Goal: Task Accomplishment & Management: Manage account settings

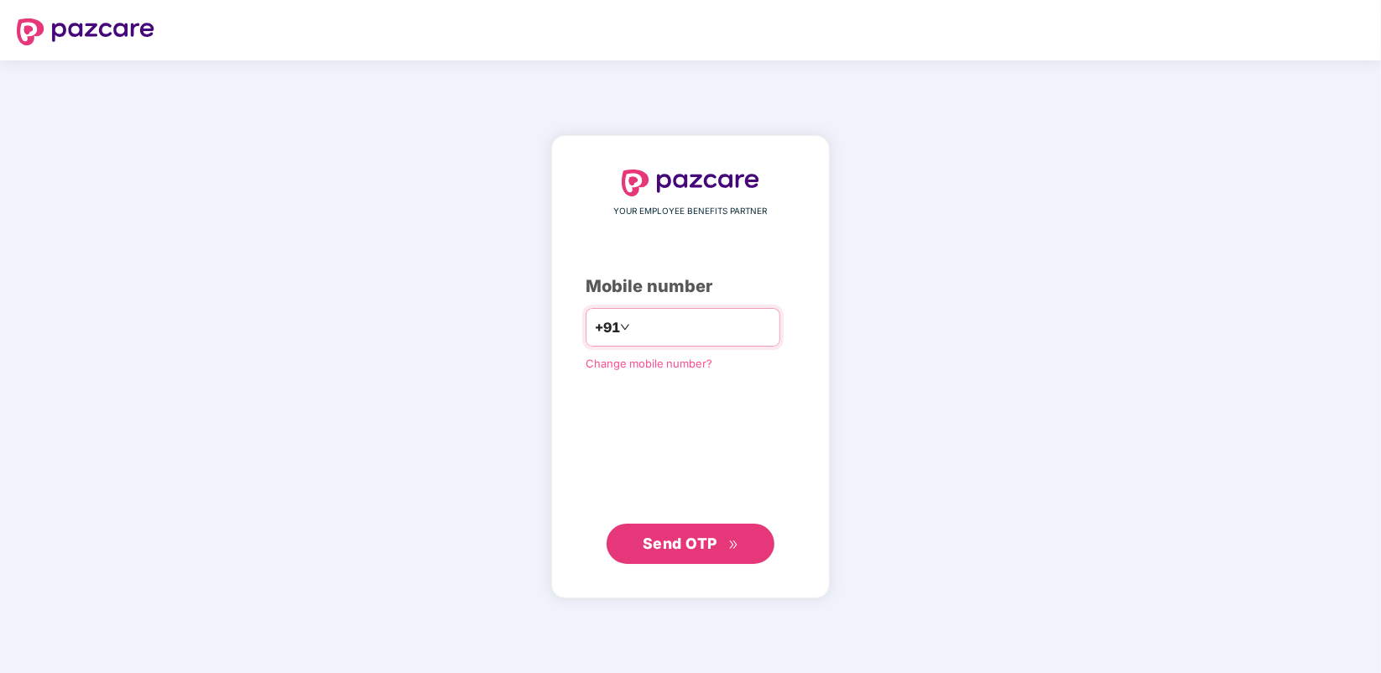
click at [633, 317] on input "number" at bounding box center [702, 327] width 138 height 27
type input "**********"
click at [662, 411] on button "Send OTP" at bounding box center [690, 543] width 168 height 40
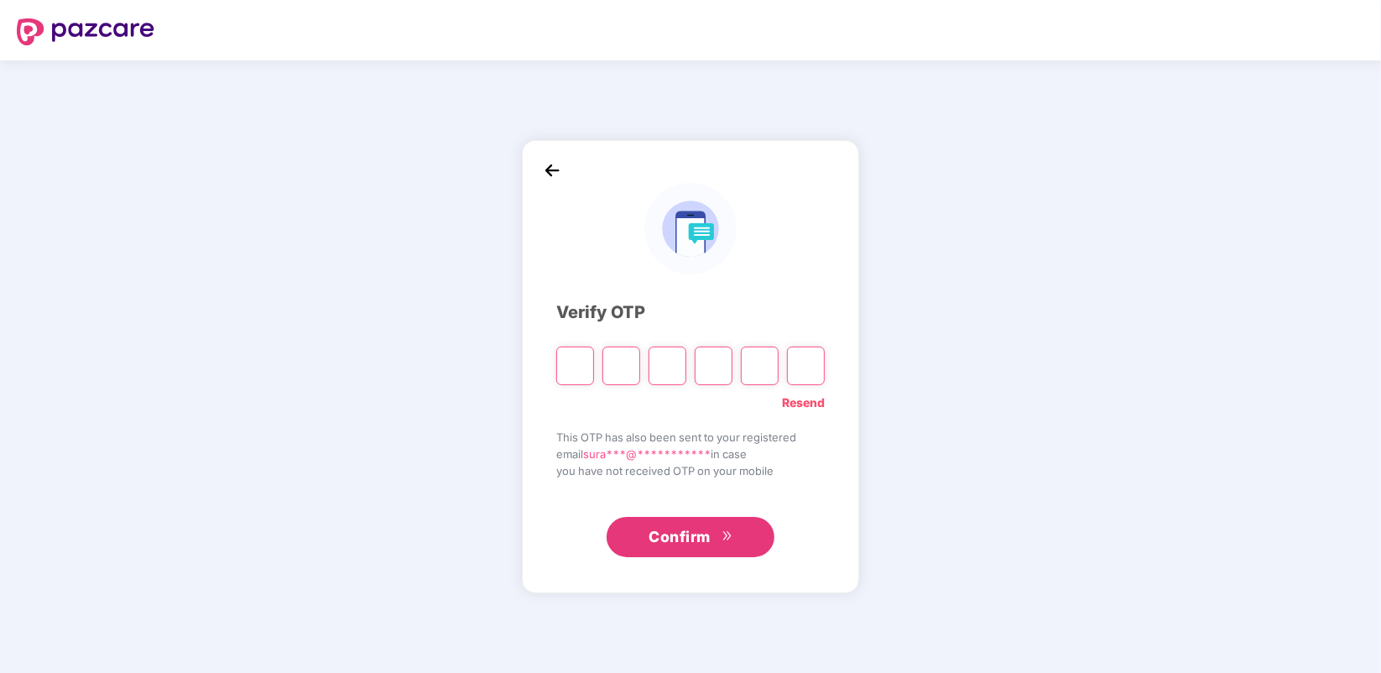
type input "*"
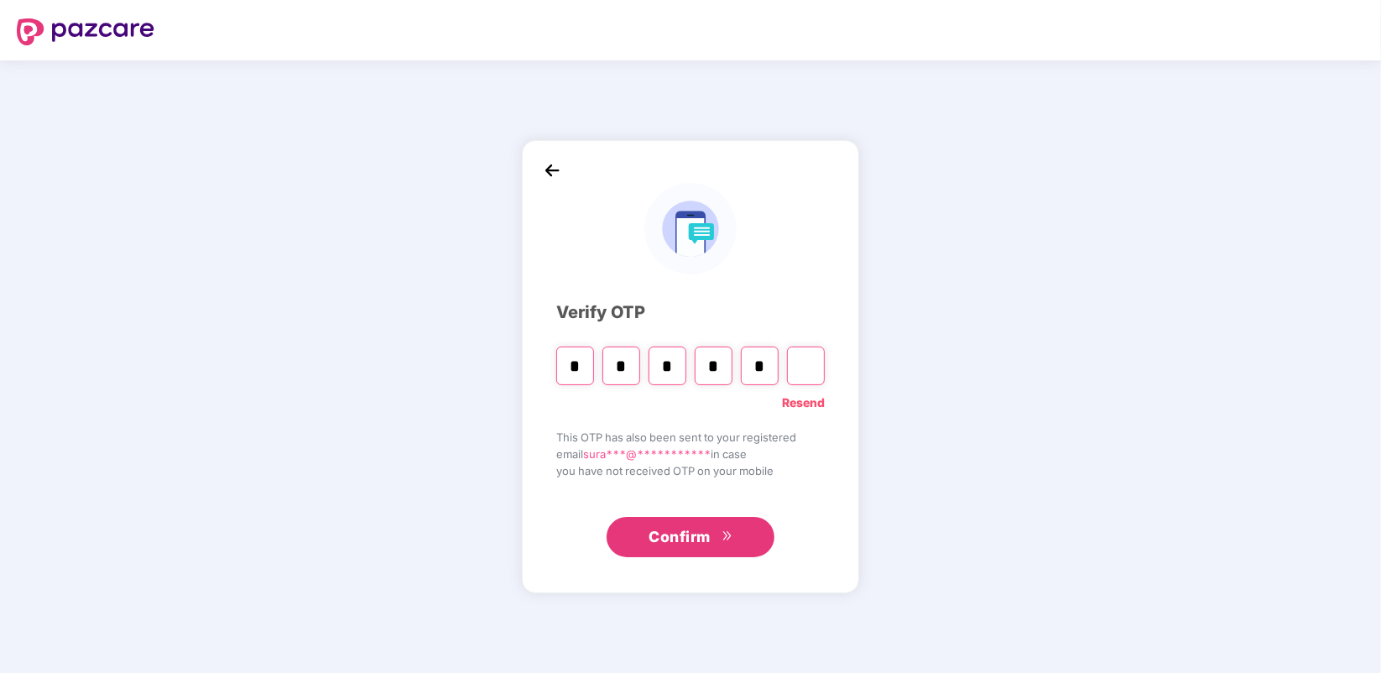
type input "*"
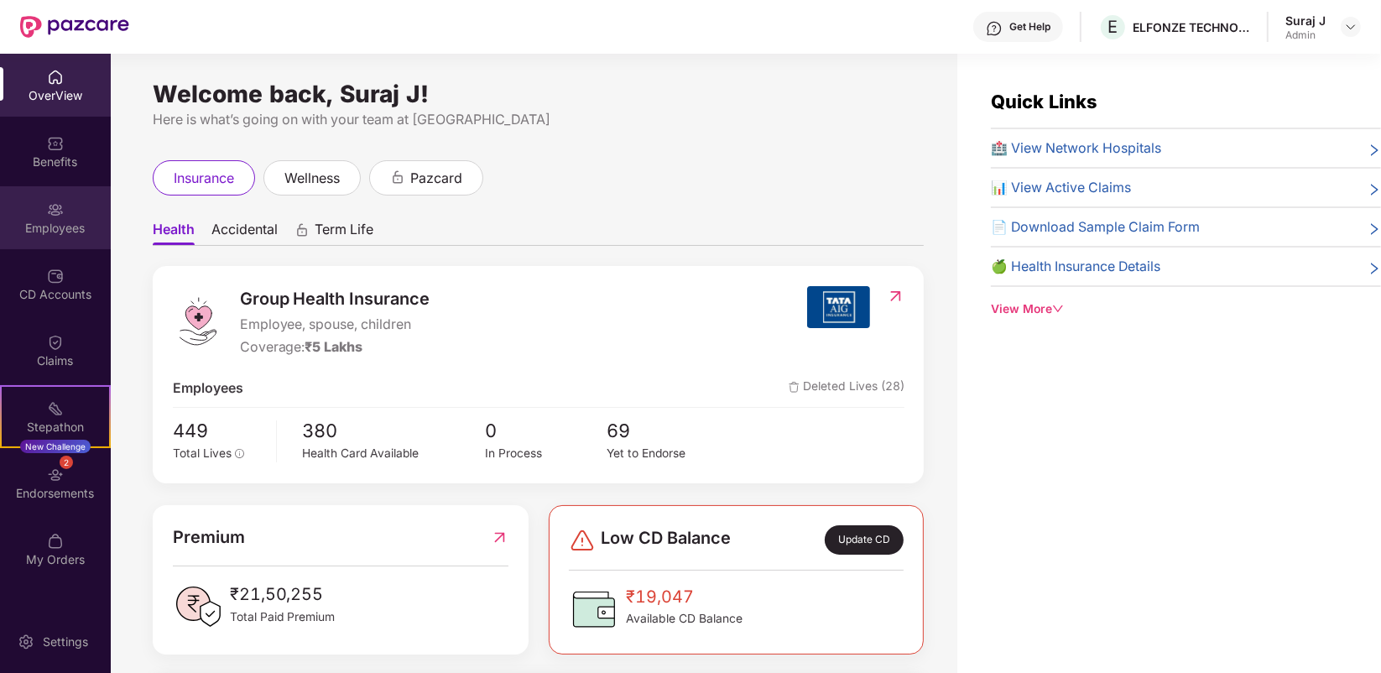
click at [63, 212] on img at bounding box center [55, 209] width 17 height 17
